Goal: Check status: Check status

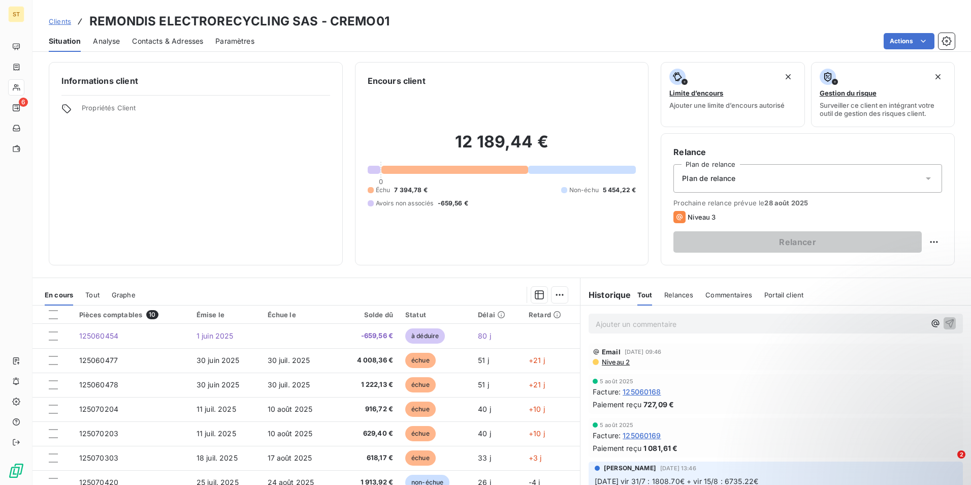
scroll to position [47, 0]
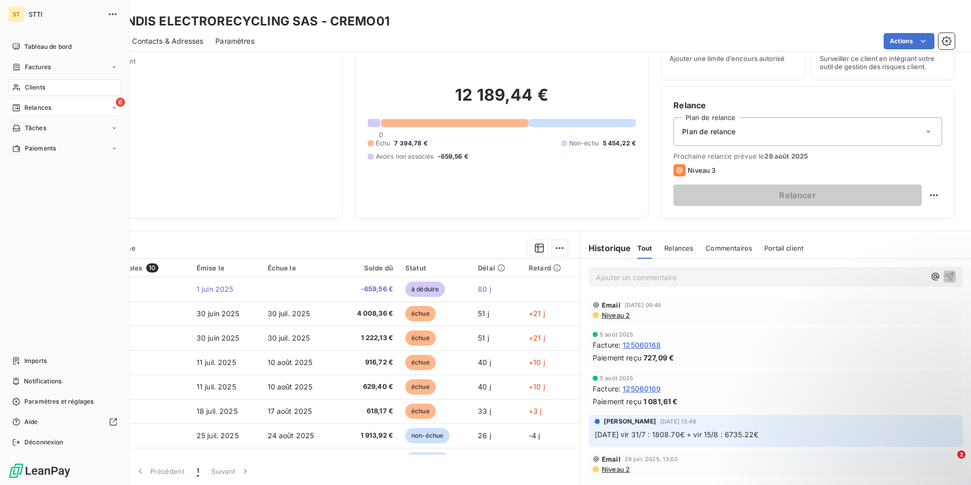
click at [72, 107] on div "6 Relances" at bounding box center [64, 108] width 113 height 16
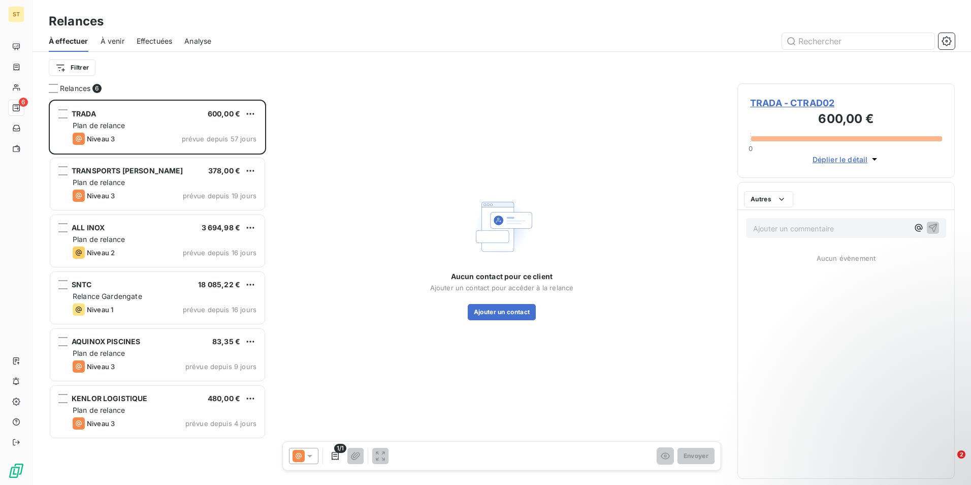
scroll to position [377, 210]
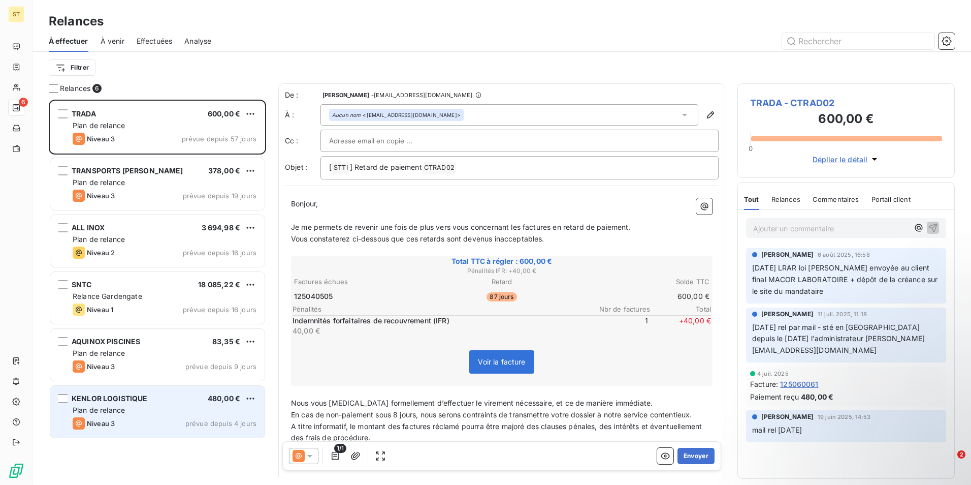
click at [134, 409] on div "Plan de relance" at bounding box center [165, 410] width 184 height 10
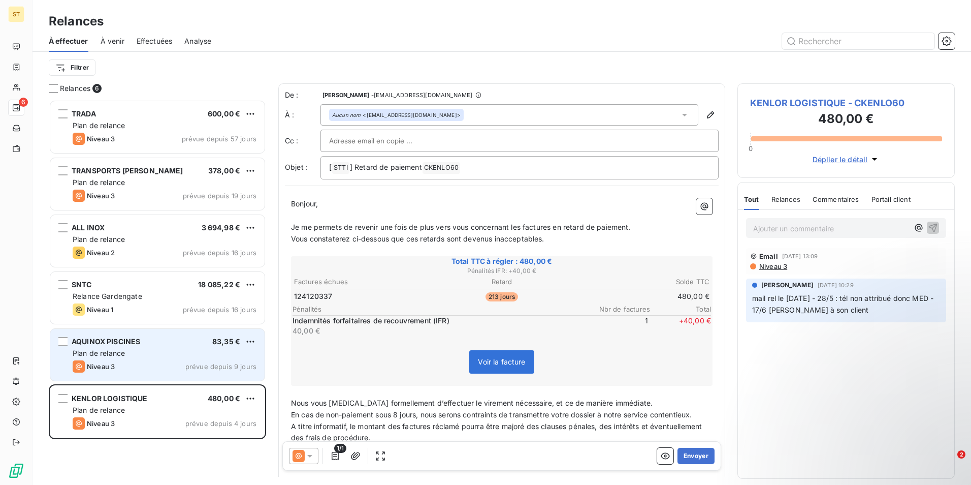
click at [138, 353] on div "Plan de relance" at bounding box center [165, 353] width 184 height 10
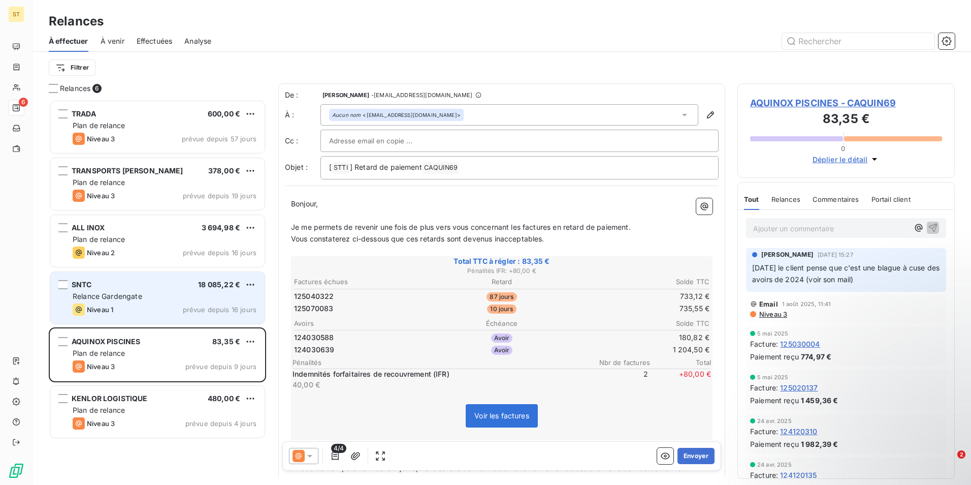
click at [142, 304] on div "Niveau 1 prévue depuis 16 jours" at bounding box center [165, 309] width 184 height 12
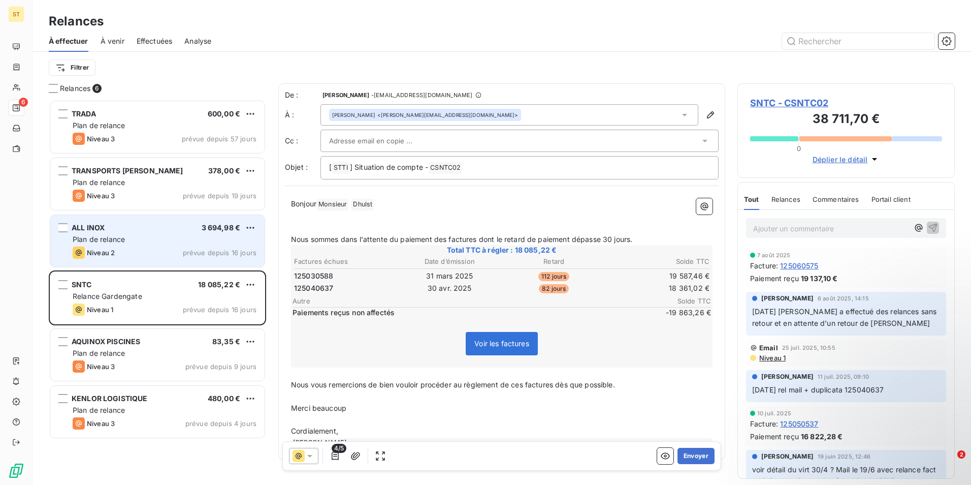
click at [186, 238] on div "Plan de relance" at bounding box center [165, 239] width 184 height 10
